Goal: Navigation & Orientation: Understand site structure

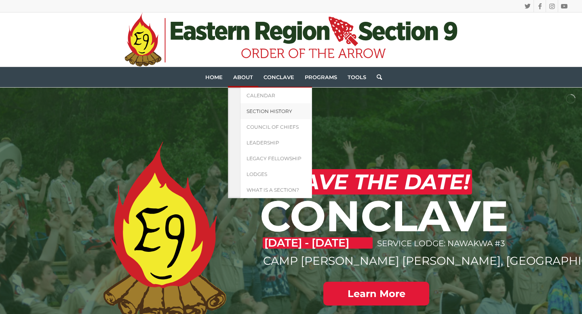
click at [258, 109] on span "Section History" at bounding box center [269, 111] width 46 height 6
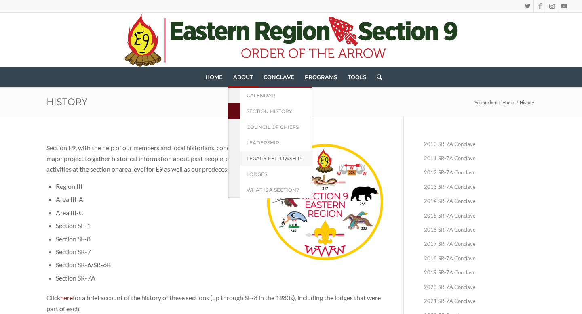
click at [276, 154] on link "Legacy Fellowship" at bounding box center [276, 159] width 72 height 16
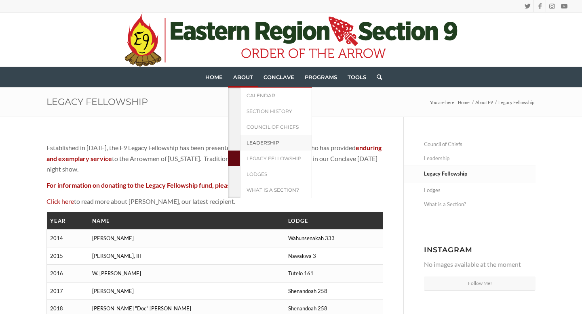
click at [266, 143] on span "Leadership" at bounding box center [262, 143] width 33 height 6
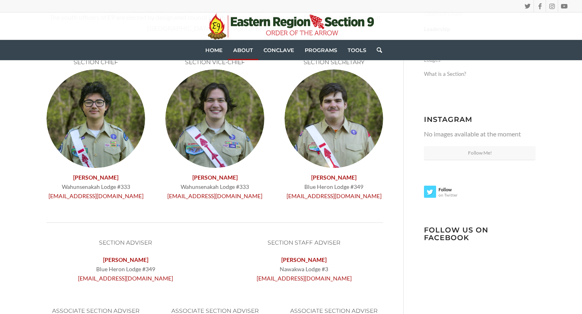
scroll to position [119, 0]
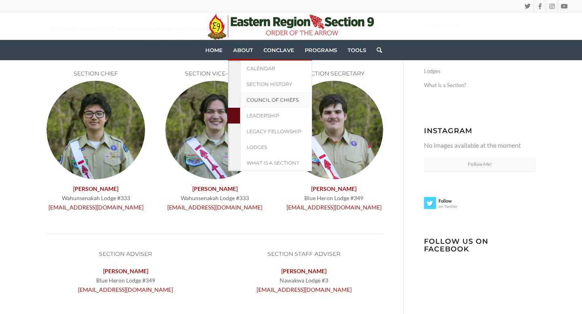
click at [250, 97] on span "Council of Chiefs" at bounding box center [272, 100] width 52 height 6
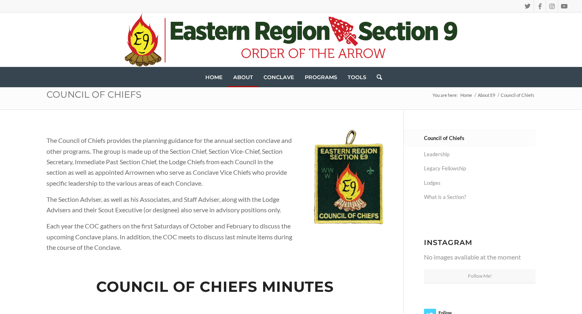
scroll to position [2, 0]
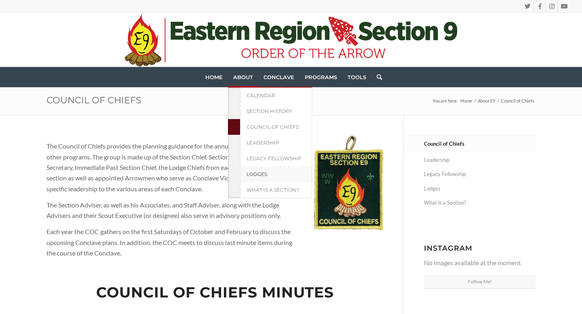
click at [271, 172] on link "Lodges" at bounding box center [276, 174] width 72 height 16
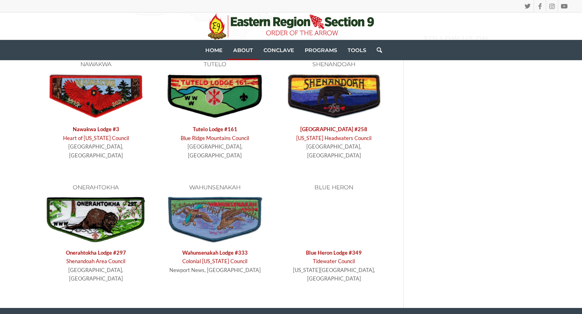
scroll to position [323, 0]
